Goal: Transaction & Acquisition: Purchase product/service

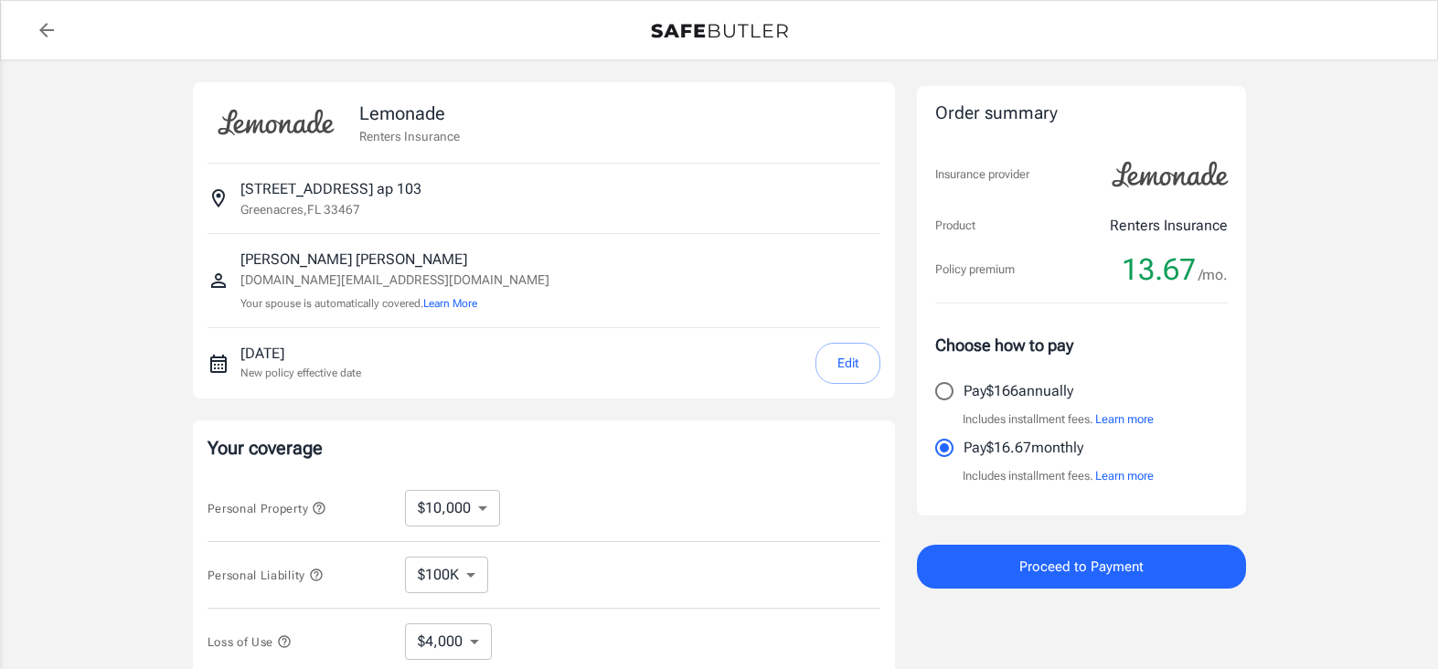
select select "500"
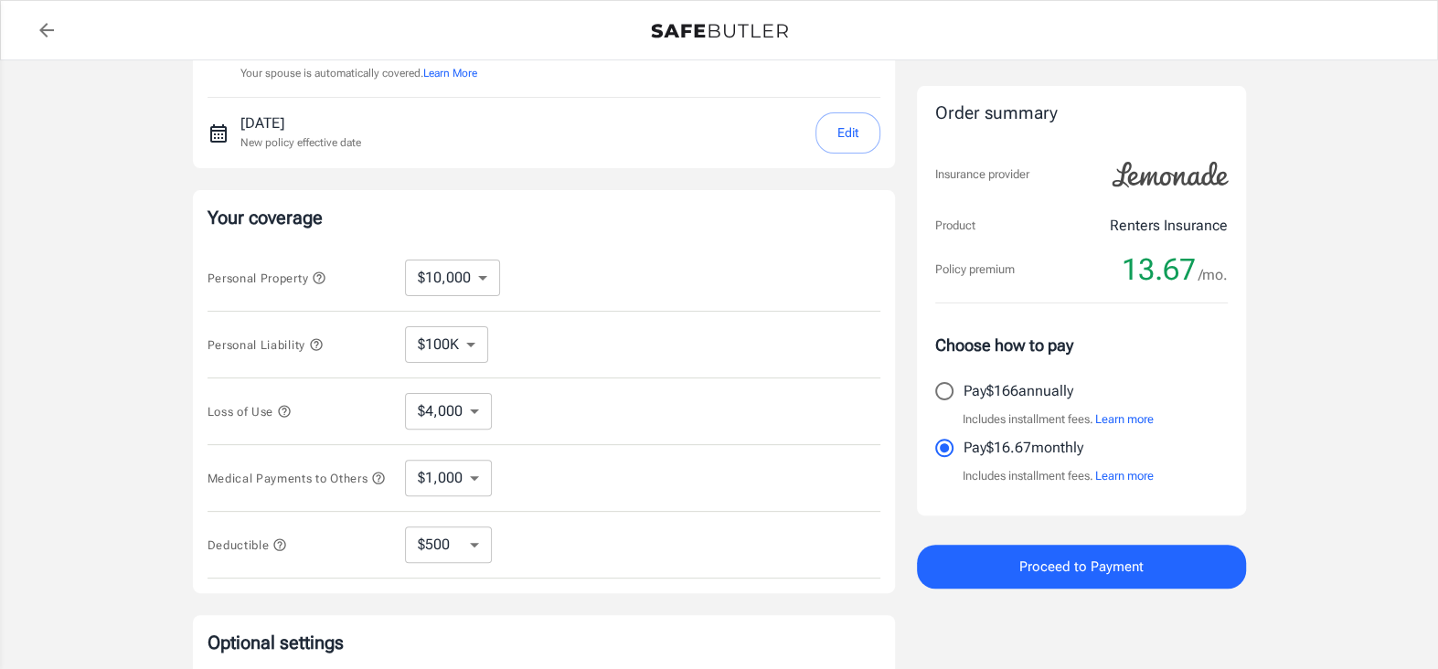
scroll to position [274, 0]
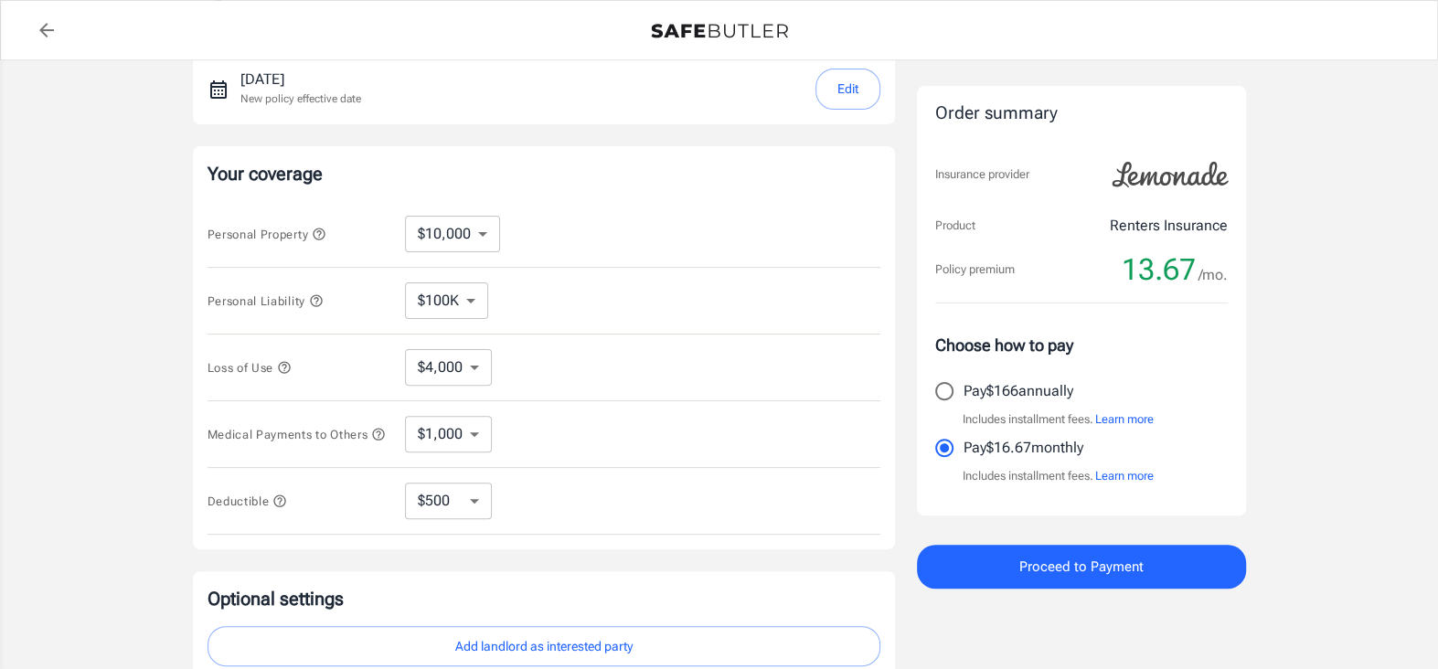
click at [940, 394] on input "Pay $166 annually" at bounding box center [944, 391] width 38 height 38
radio input "true"
click at [475, 376] on select "$4,000" at bounding box center [448, 367] width 87 height 37
click at [470, 375] on select "$4,000" at bounding box center [448, 367] width 87 height 37
click at [478, 236] on select "$10,000 $20,000 $30,000 $40,000 $50,000 $100K" at bounding box center [452, 234] width 95 height 37
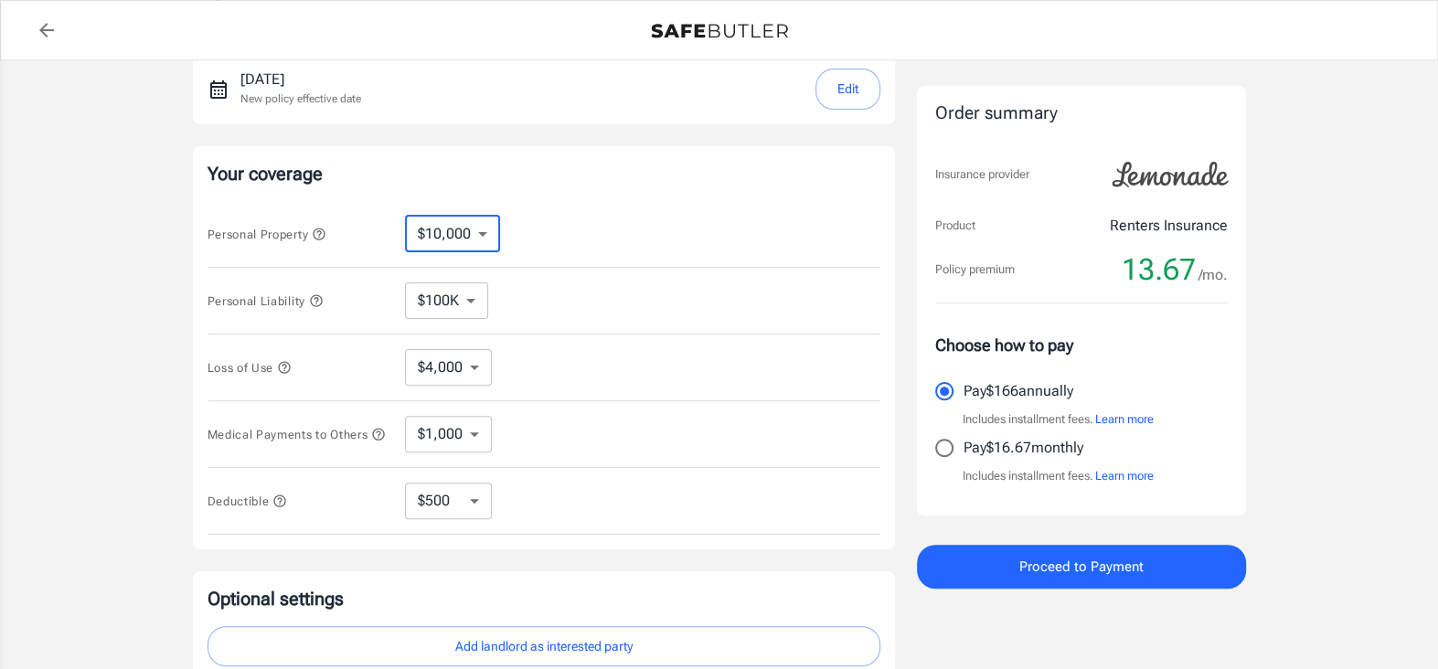
click at [478, 236] on select "$10,000 $20,000 $30,000 $40,000 $50,000 $100K" at bounding box center [452, 234] width 95 height 37
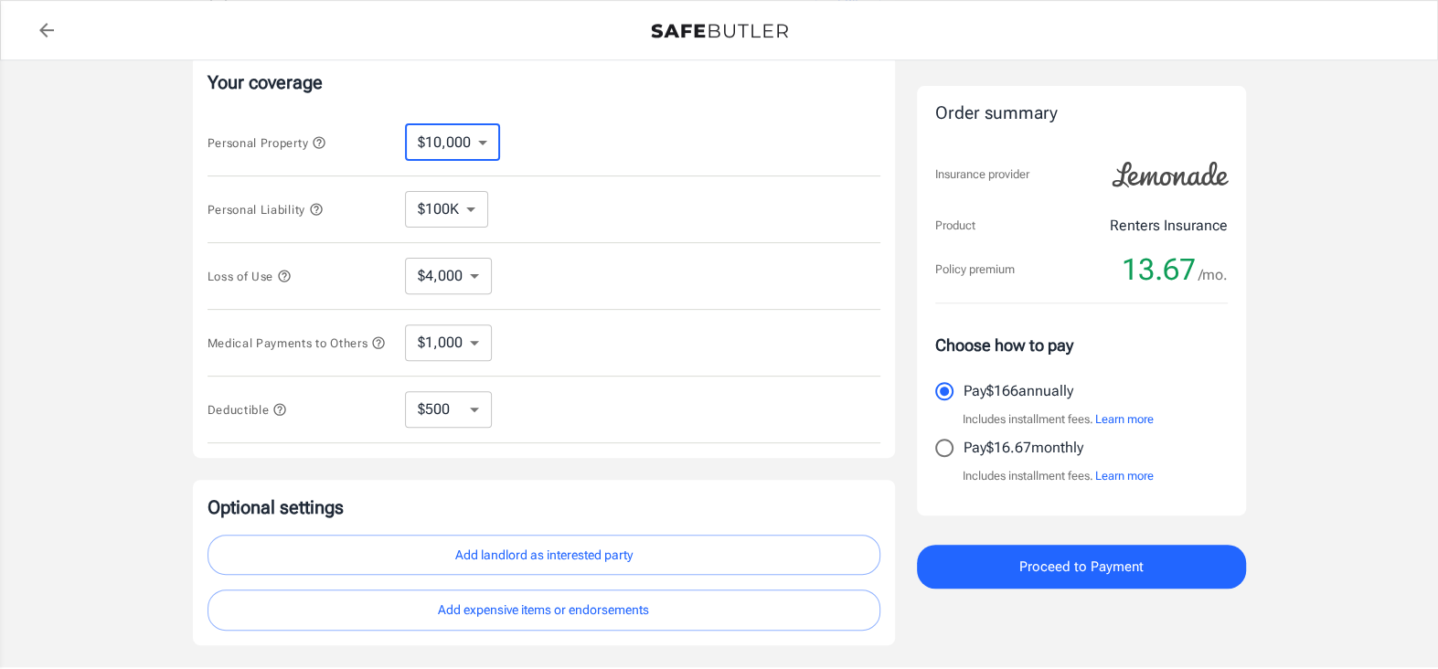
scroll to position [495, 0]
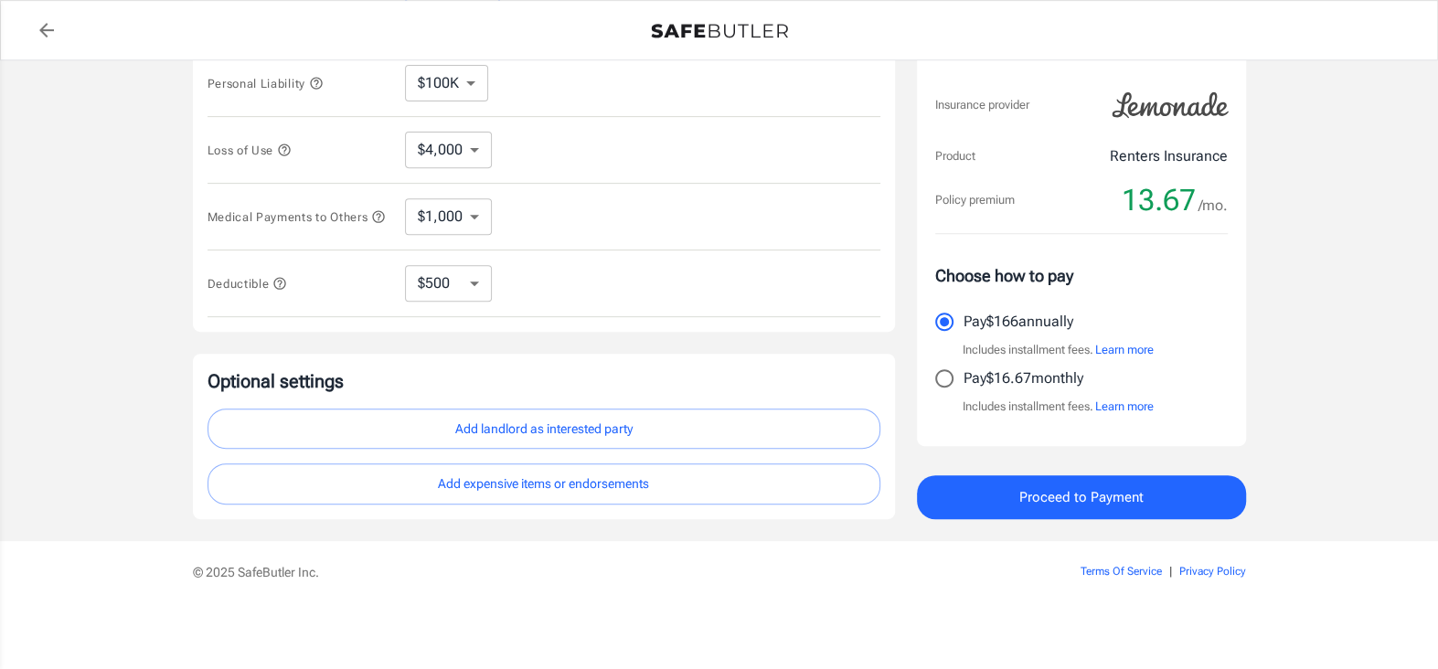
click at [657, 443] on button "Add landlord as interested party" at bounding box center [544, 429] width 673 height 41
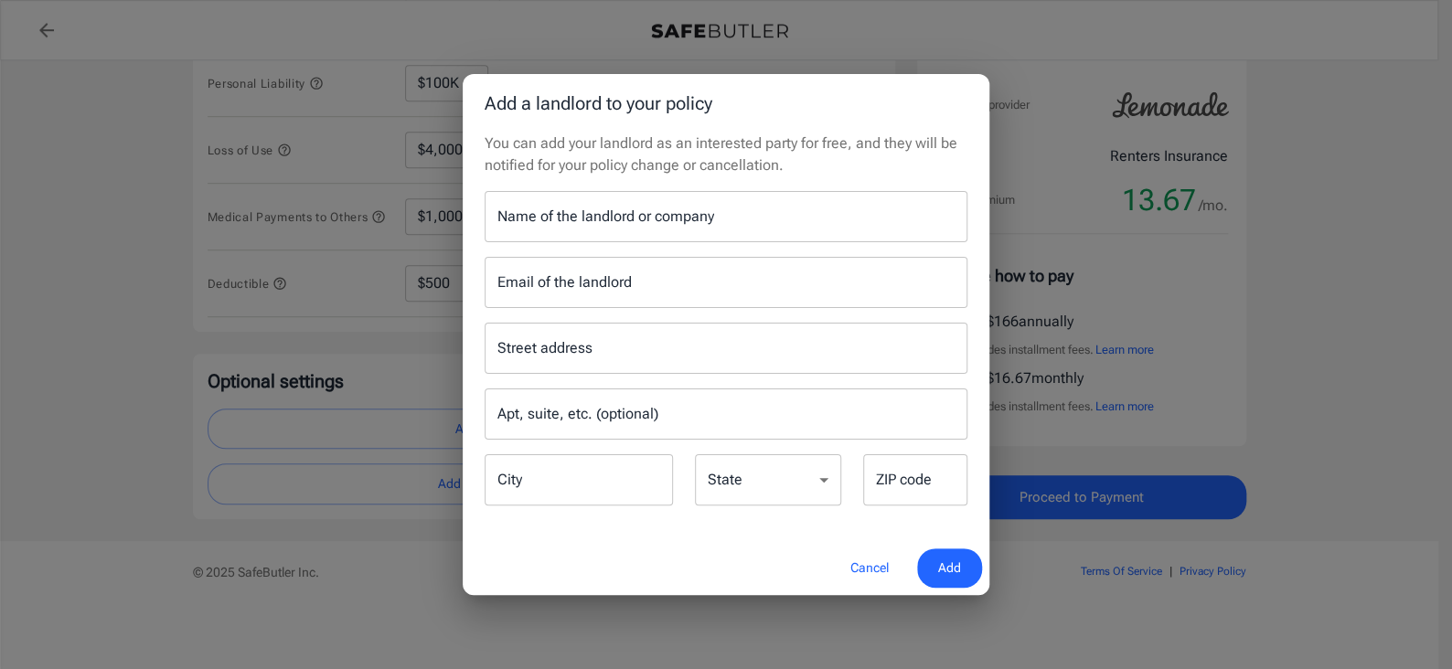
click at [868, 570] on button "Cancel" at bounding box center [869, 568] width 80 height 39
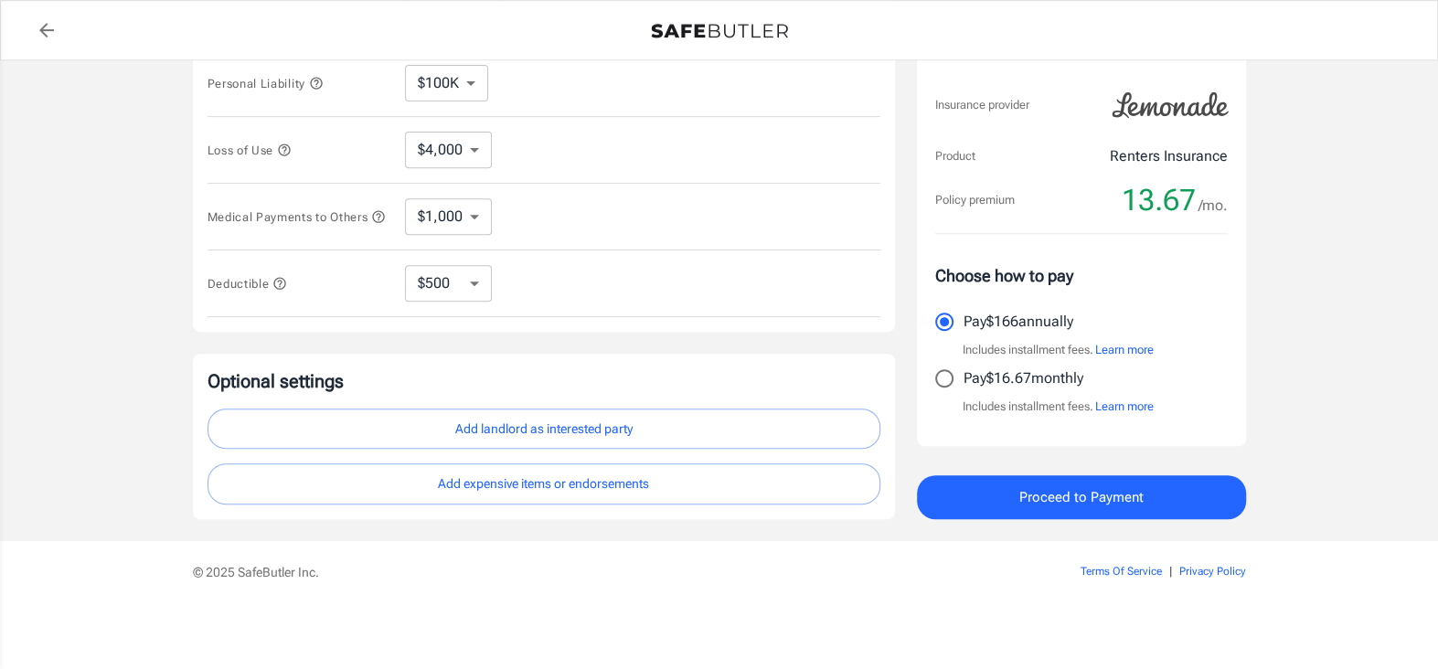
click at [1013, 494] on button "Proceed to Payment" at bounding box center [1081, 497] width 329 height 44
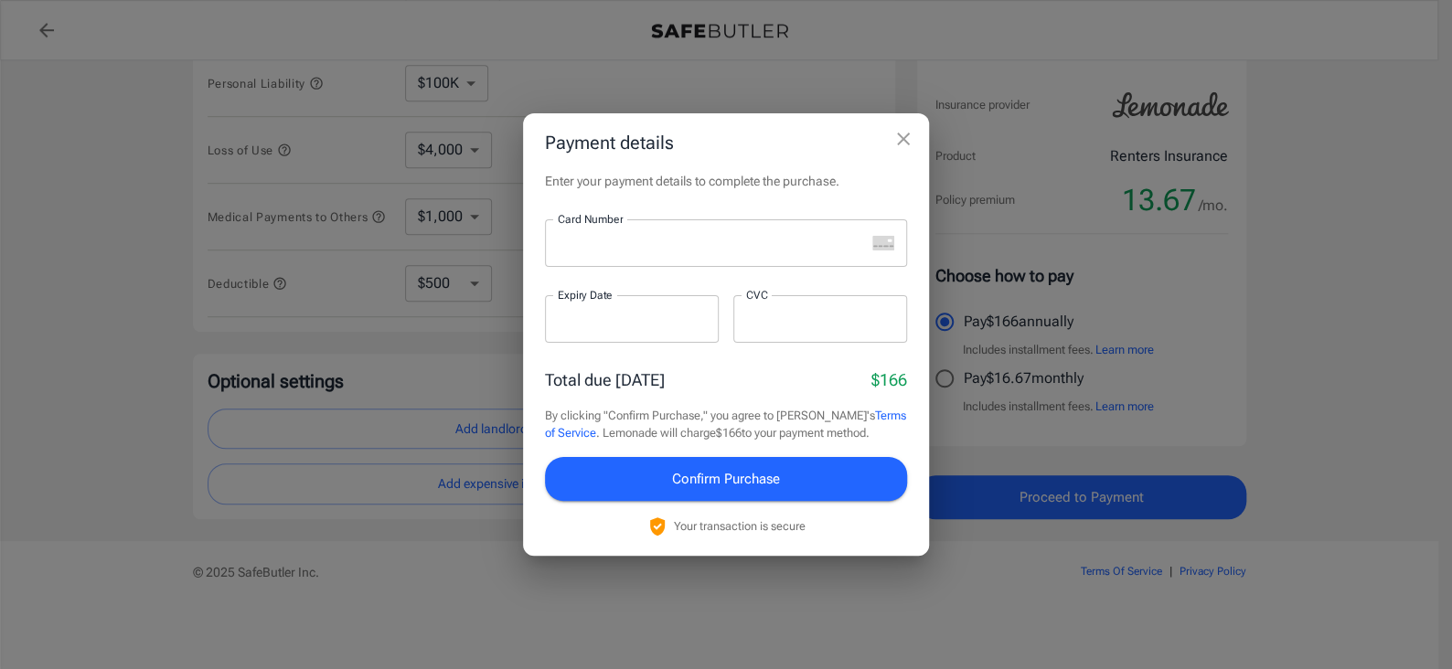
click at [672, 263] on div at bounding box center [705, 243] width 320 height 48
click at [849, 485] on button "Confirm Purchase" at bounding box center [726, 479] width 362 height 44
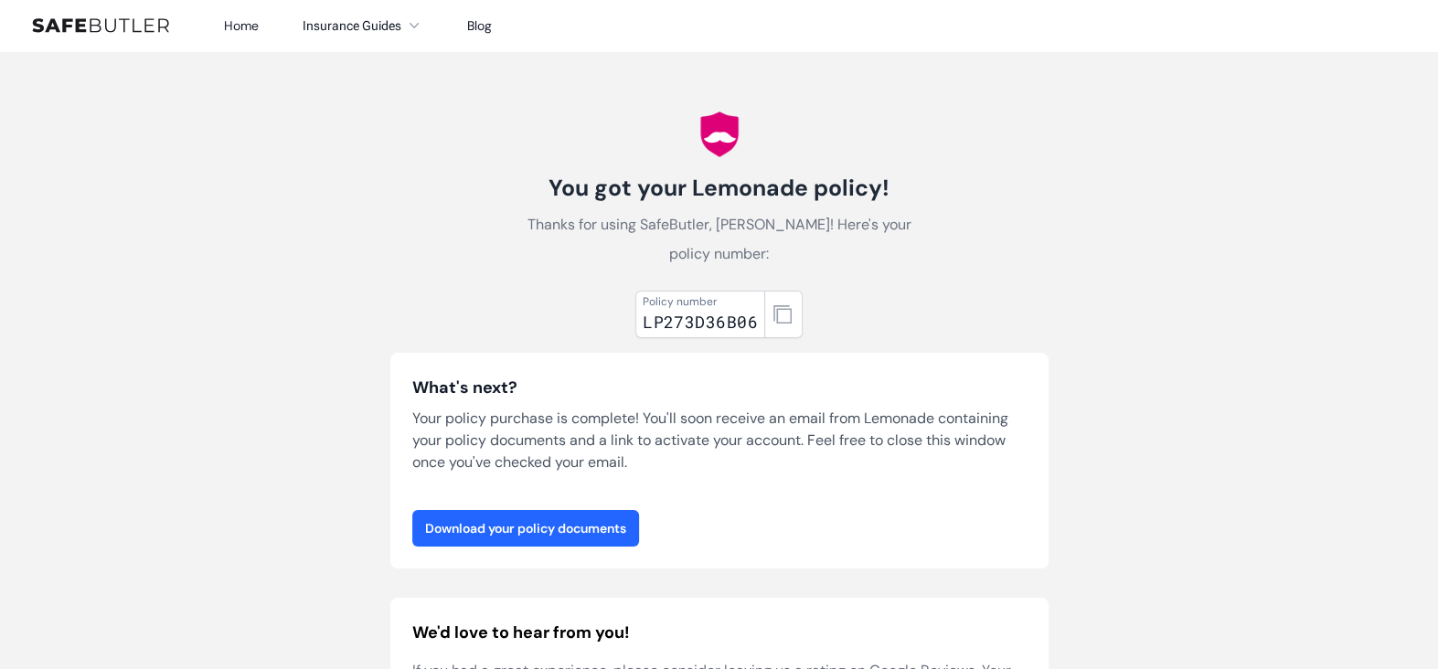
click at [604, 510] on link "Download your policy documents" at bounding box center [525, 528] width 227 height 37
